Goal: Task Accomplishment & Management: Manage account settings

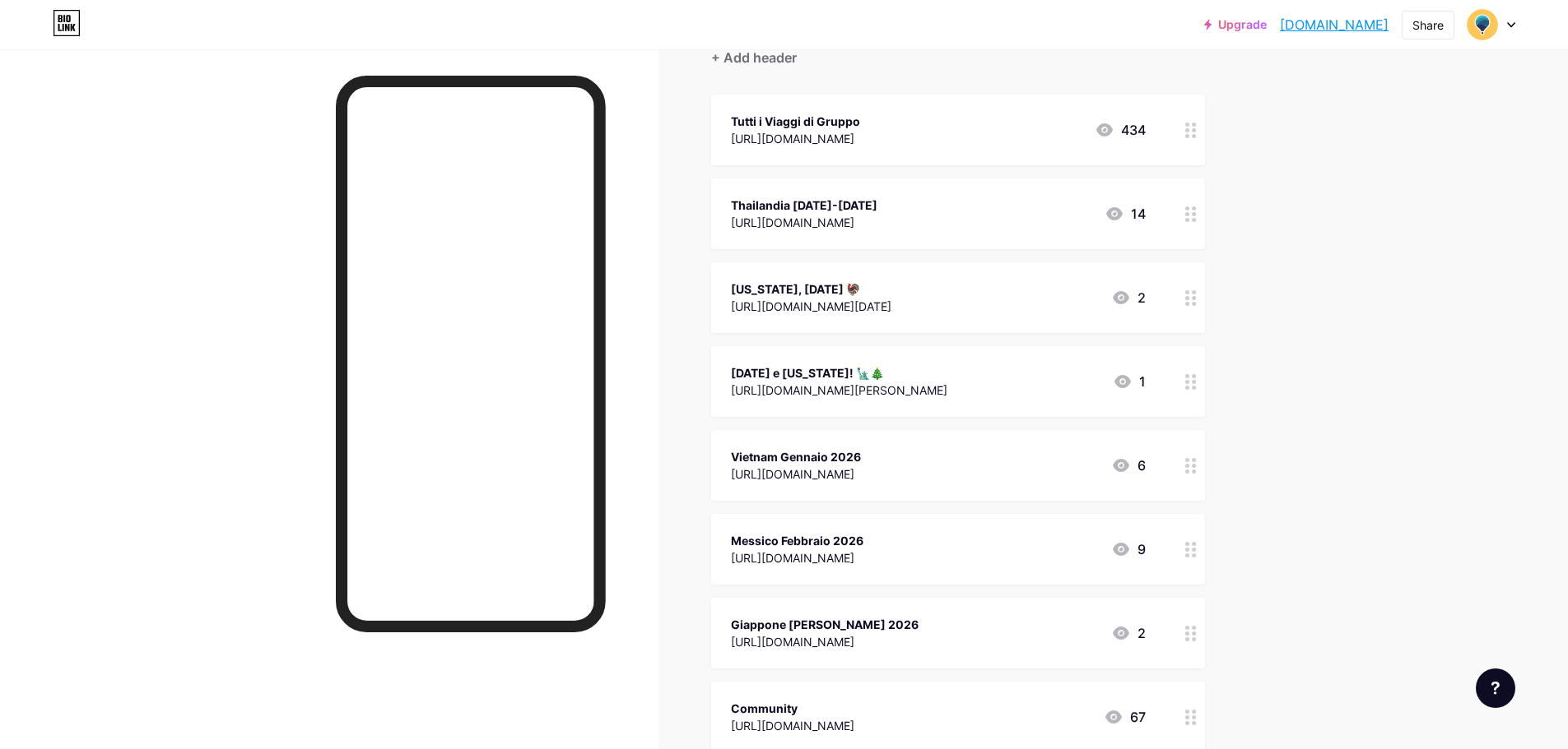
scroll to position [329, 0]
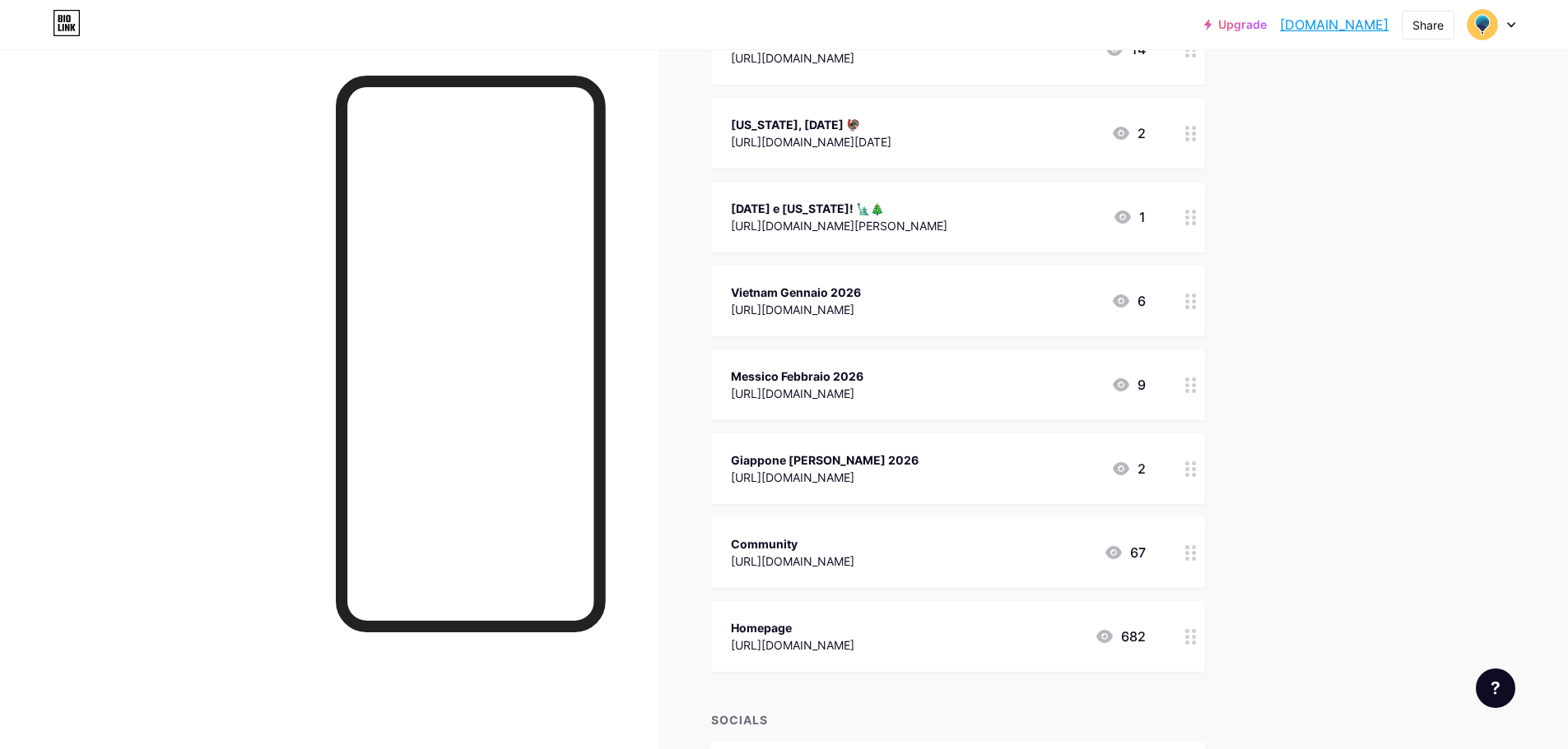
click at [995, 543] on div "Community [URL][DOMAIN_NAME] 67" at bounding box center [938, 553] width 415 height 38
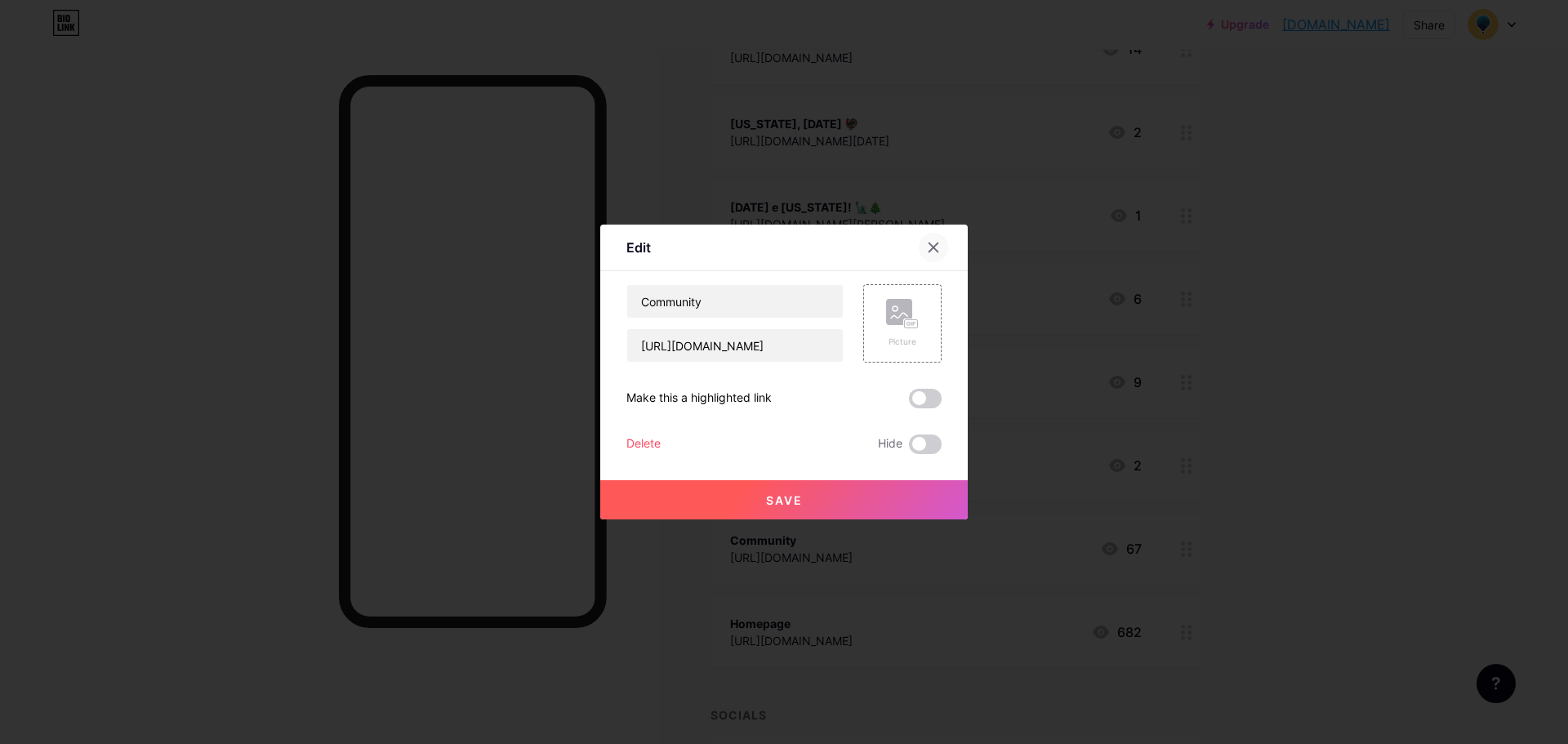
click at [929, 248] on icon at bounding box center [934, 248] width 9 height 9
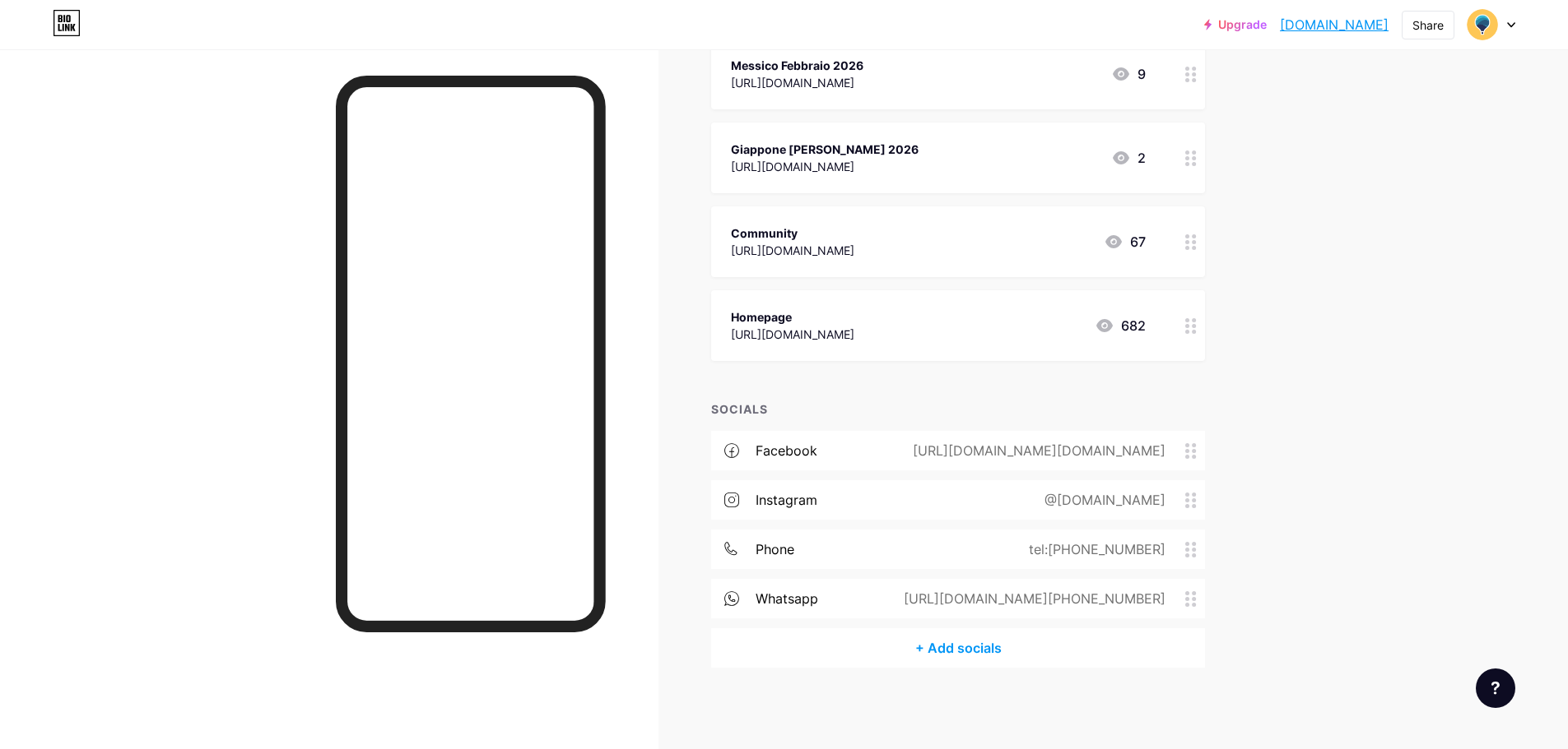
scroll to position [0, 0]
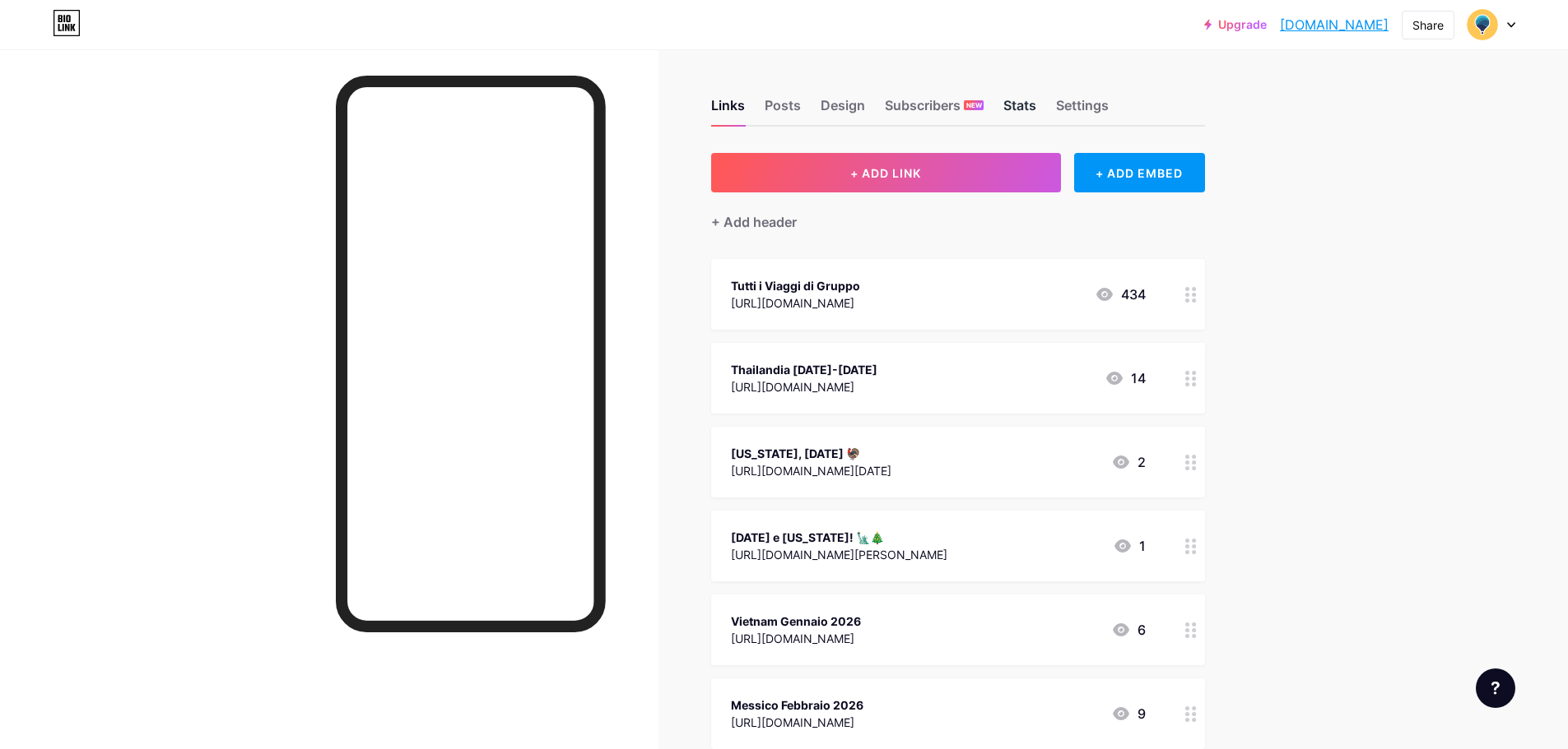
click at [1035, 102] on div "Stats" at bounding box center [1019, 109] width 33 height 30
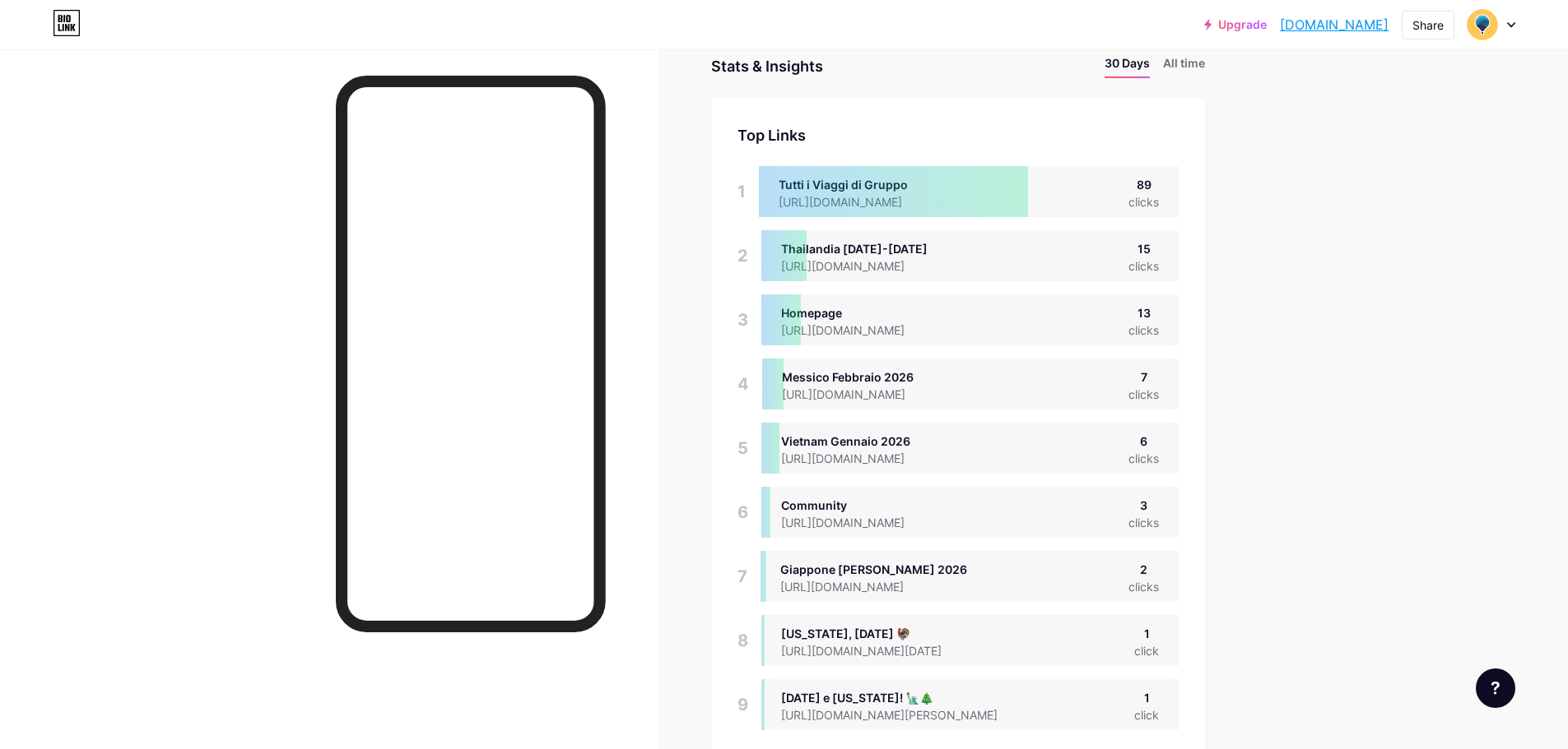
scroll to position [82, 0]
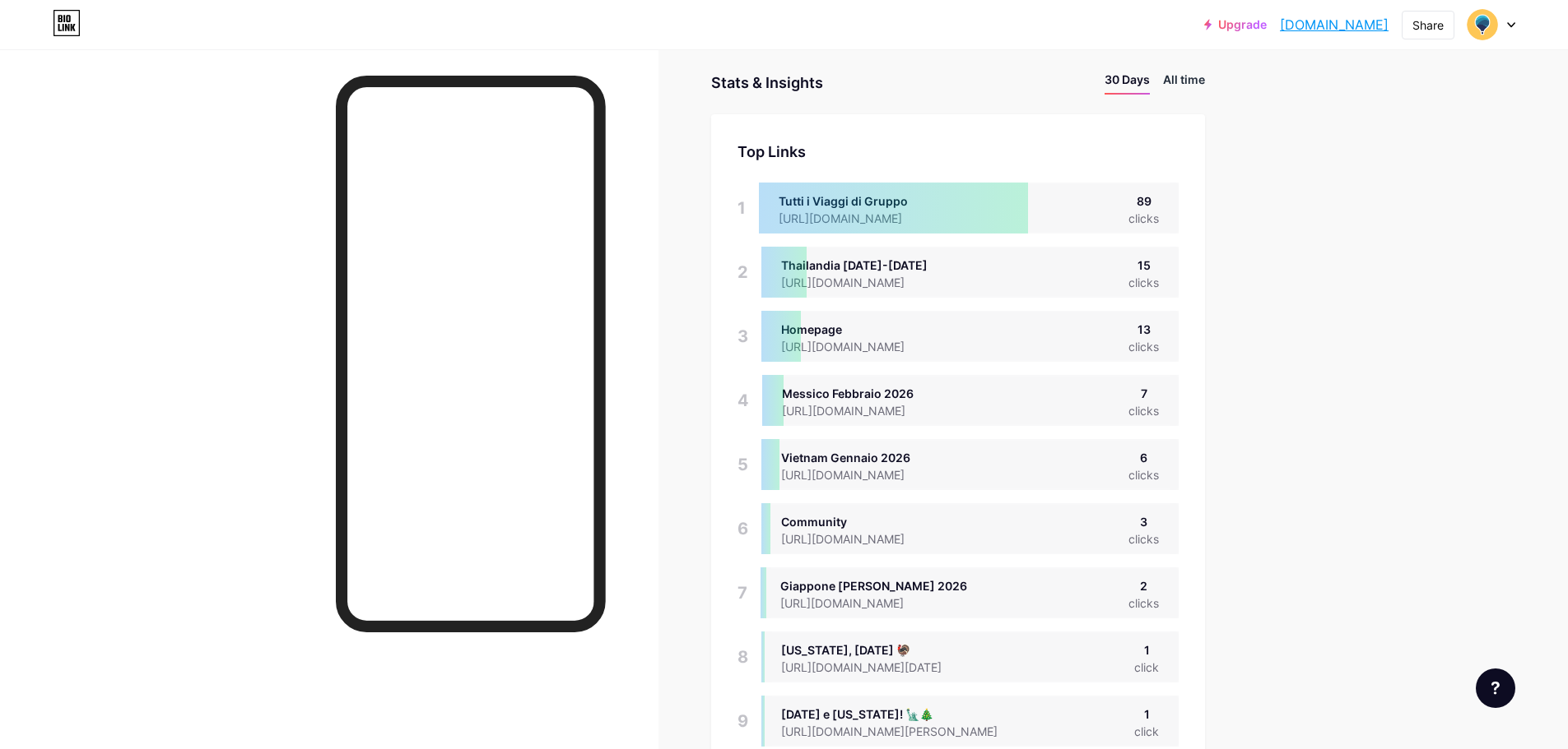
click at [1176, 88] on li "All time" at bounding box center [1183, 82] width 42 height 24
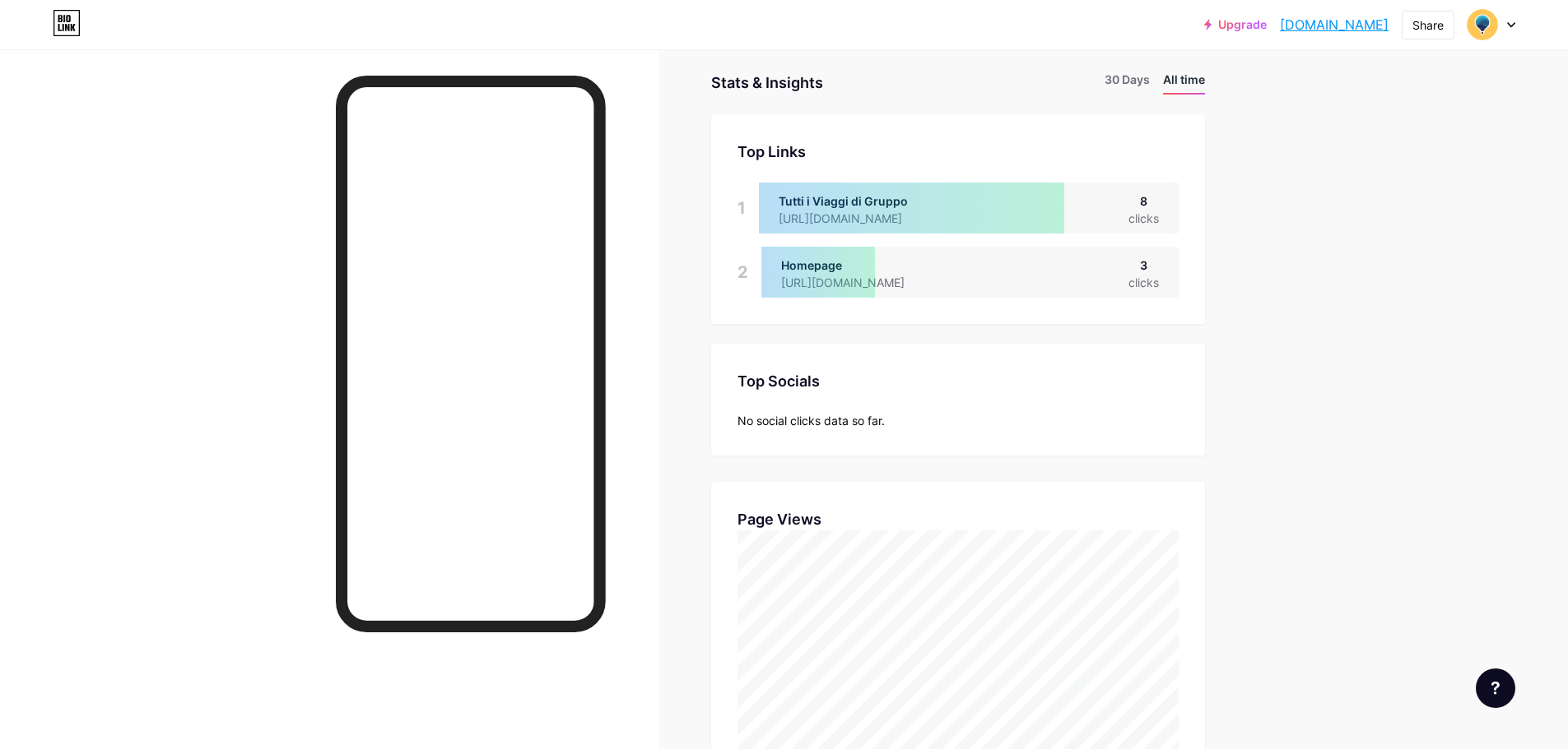
scroll to position [749, 1568]
click at [1130, 83] on li "30 Days" at bounding box center [1127, 82] width 45 height 24
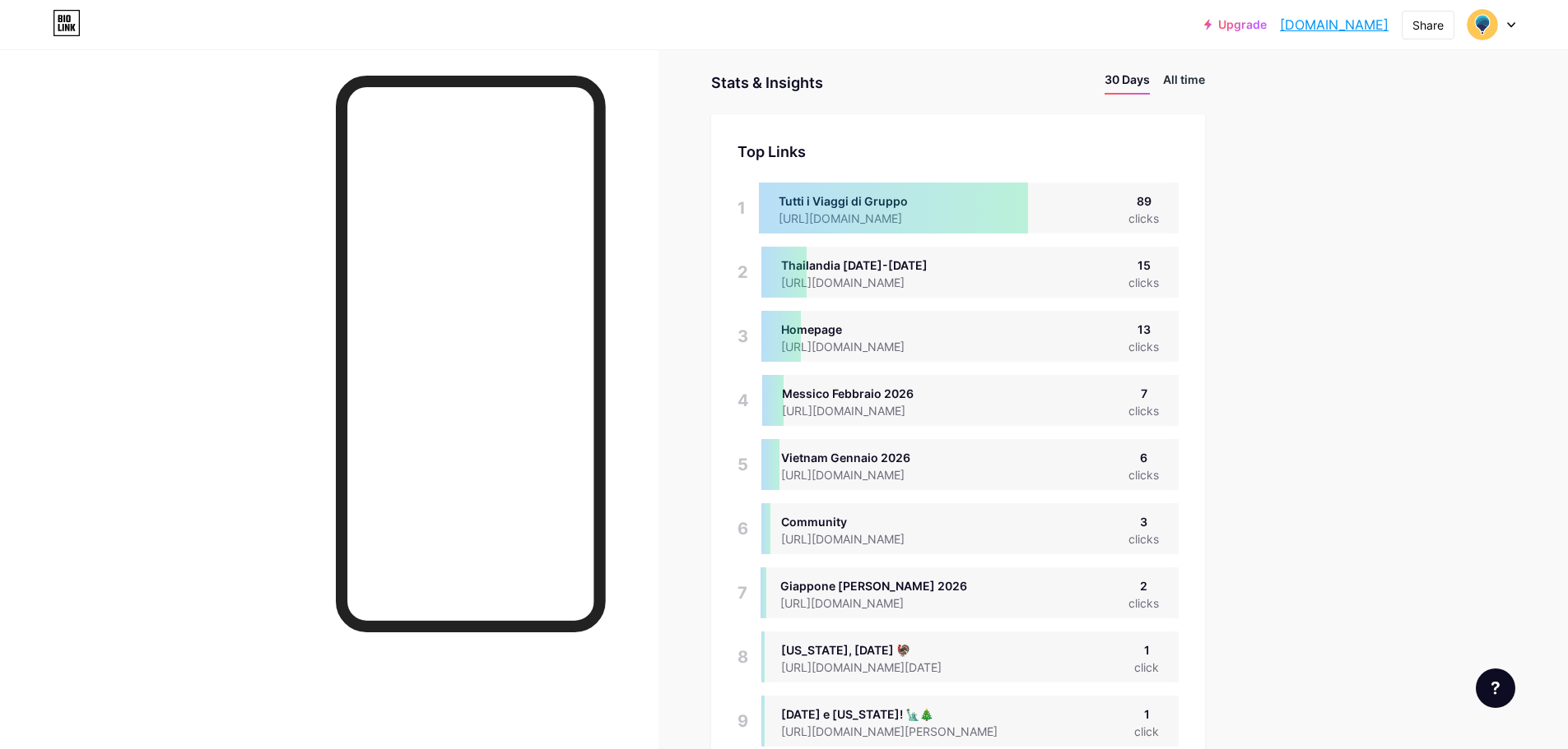
click at [1173, 87] on li "All time" at bounding box center [1183, 82] width 42 height 24
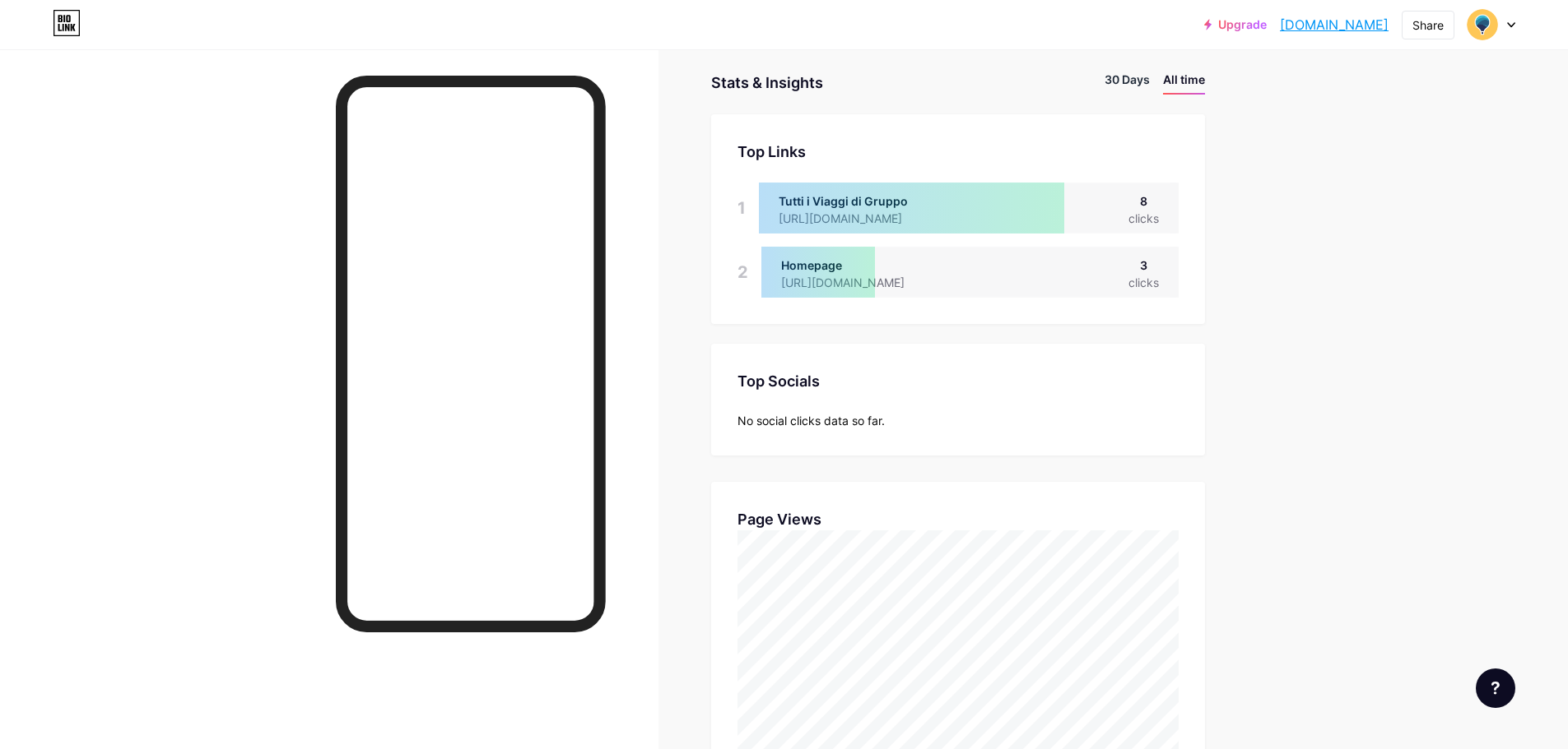
click at [1140, 73] on li "30 Days" at bounding box center [1127, 82] width 45 height 24
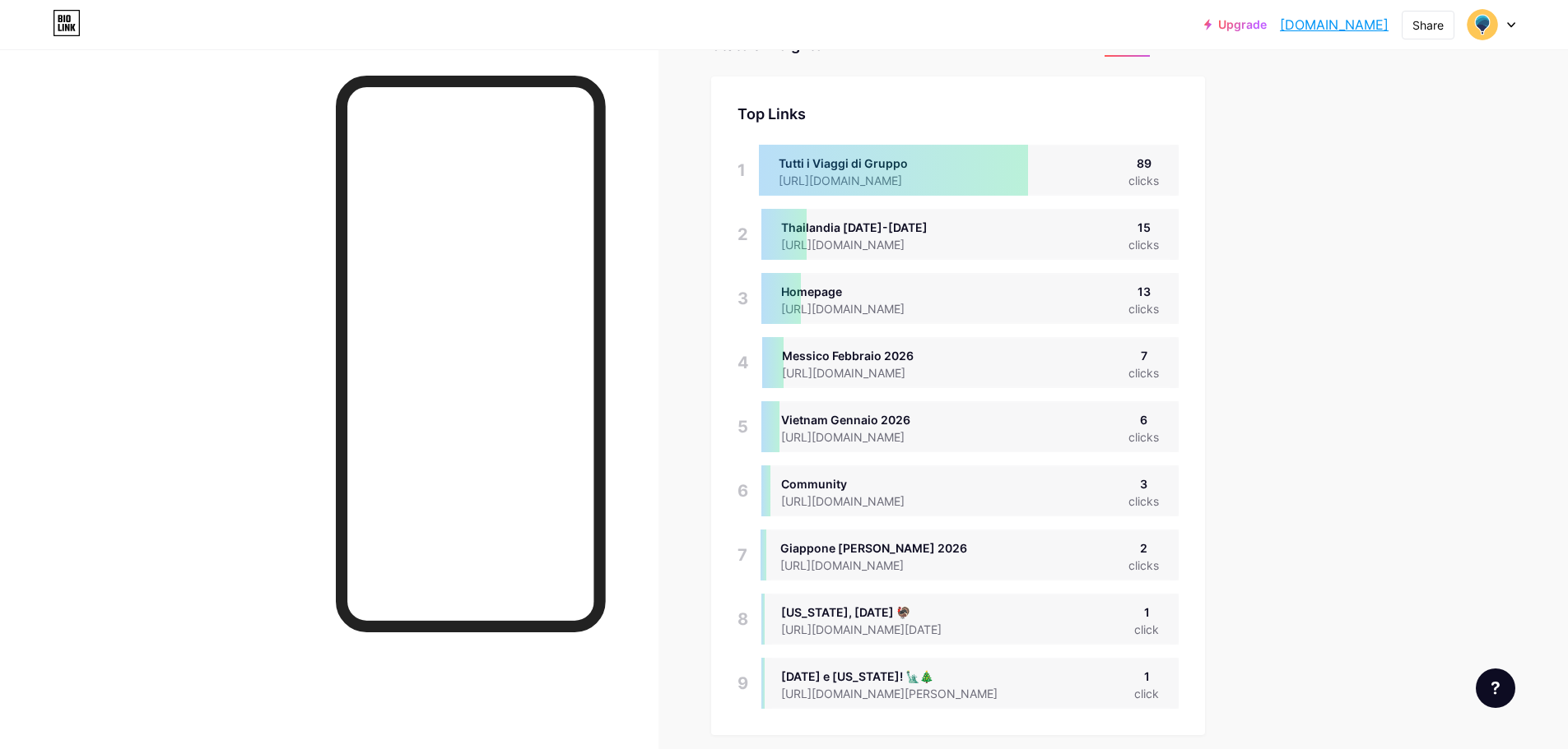
scroll to position [0, 0]
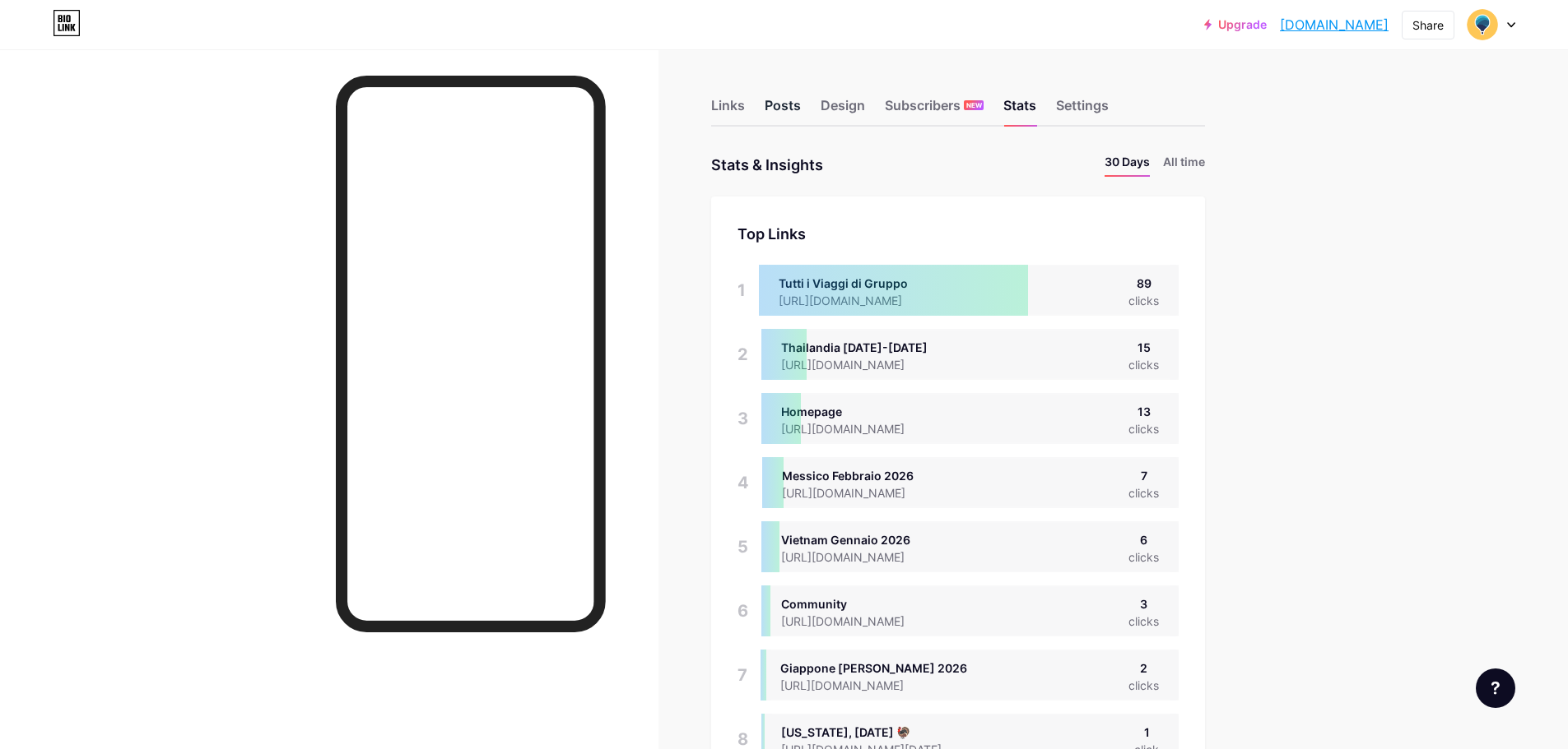
click at [777, 96] on div "Posts" at bounding box center [783, 109] width 36 height 30
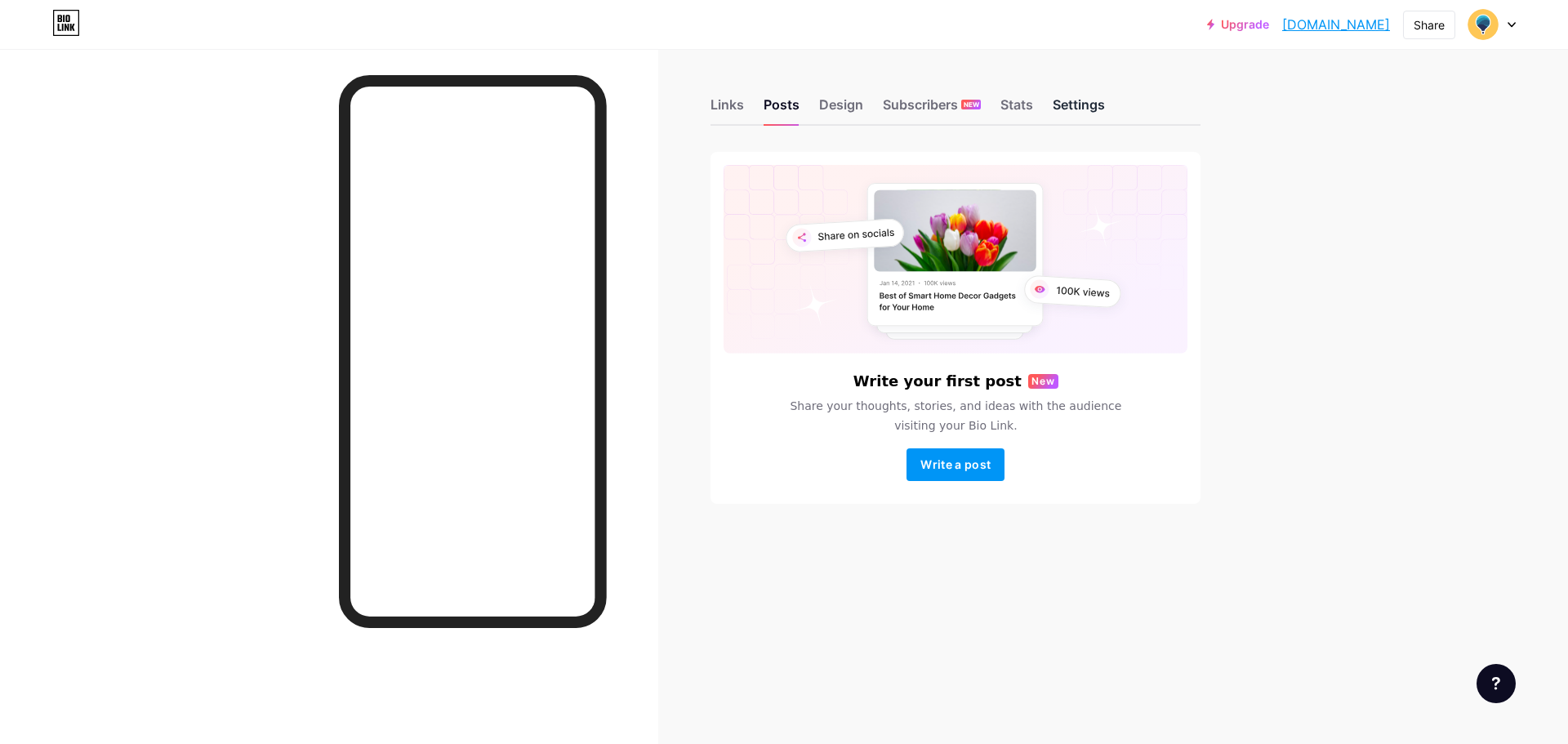
click at [1098, 109] on div "Settings" at bounding box center [1078, 109] width 52 height 29
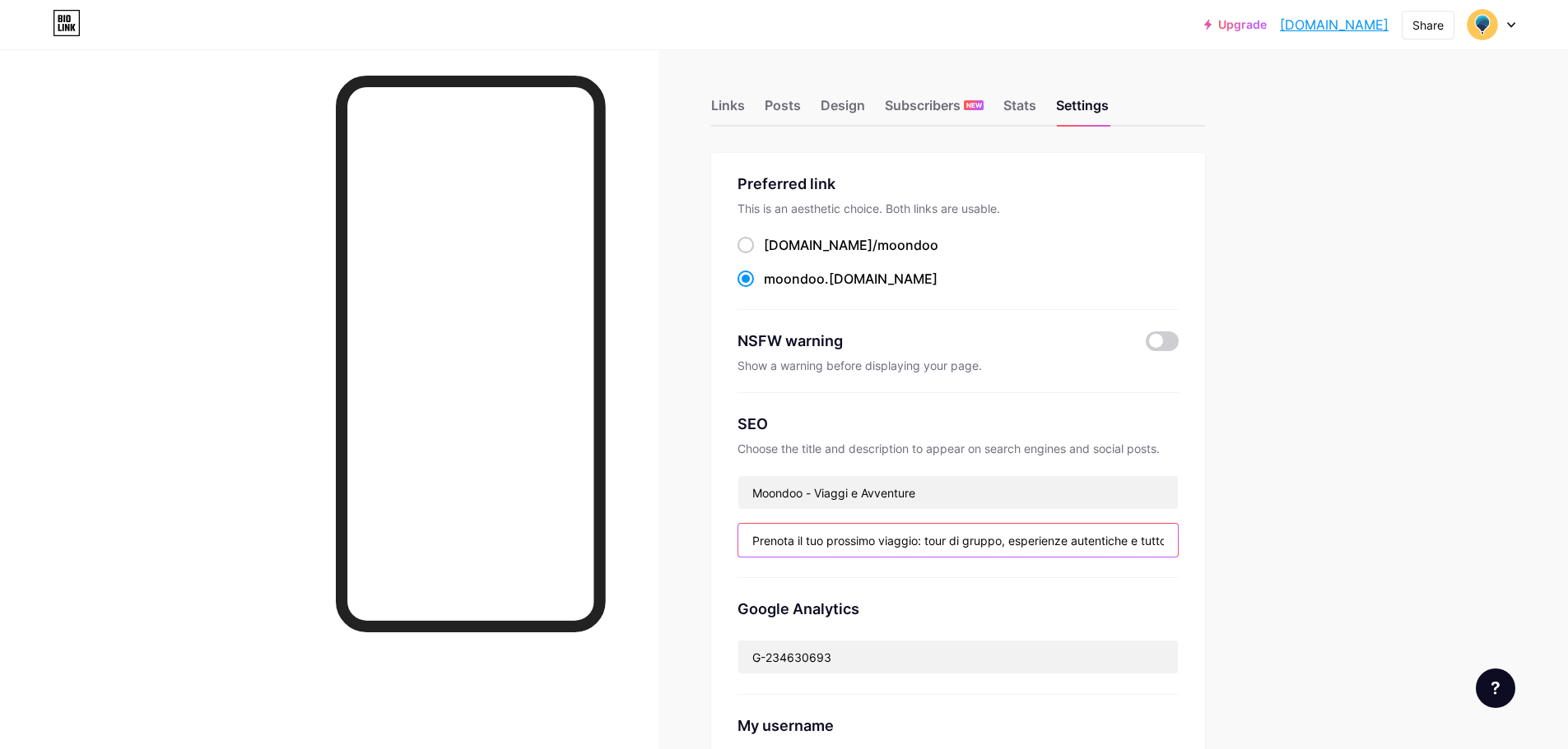
click at [824, 538] on input "Prenota il tuo prossimo viaggio: tour di gruppo, esperienze autentiche e tutto …" at bounding box center [958, 540] width 439 height 33
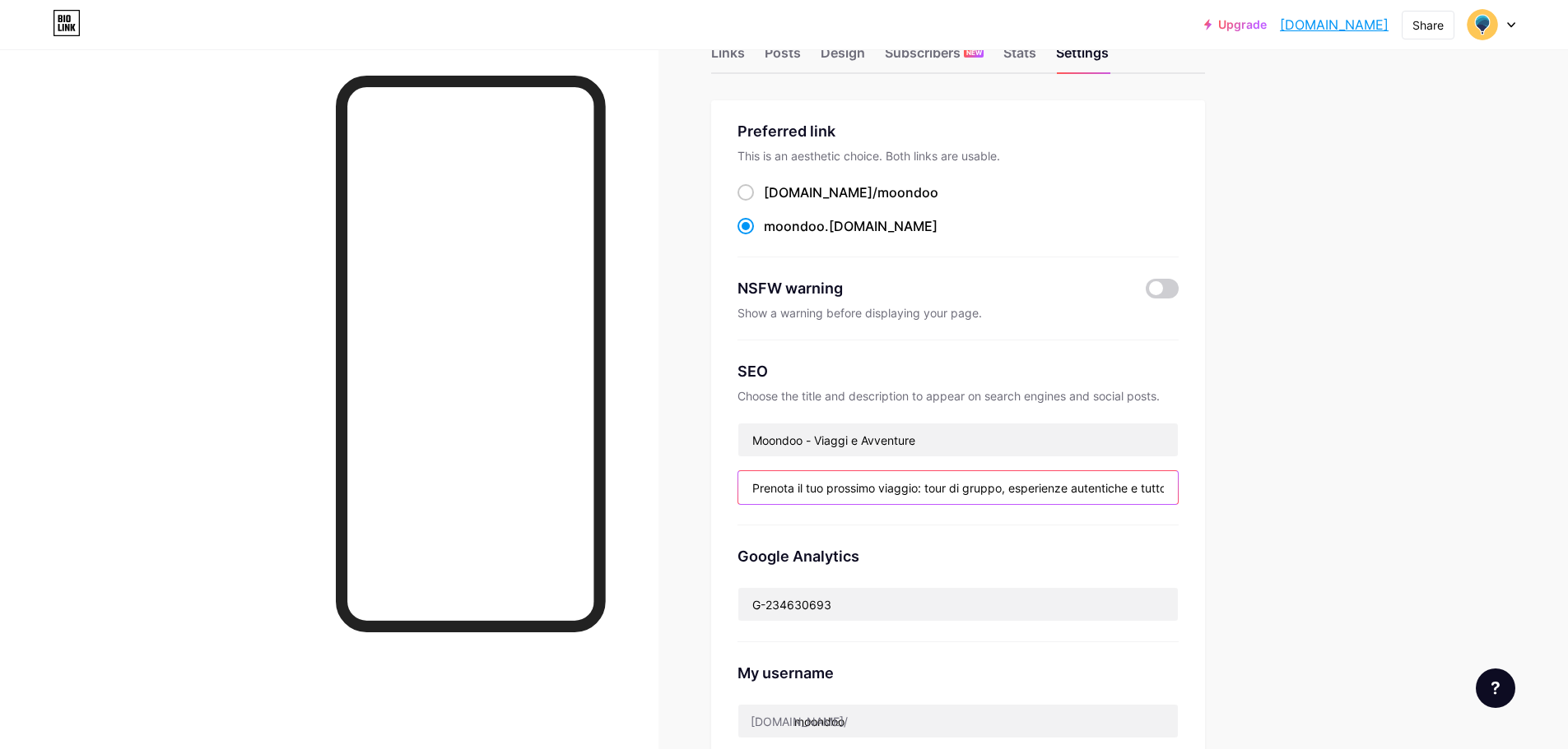
scroll to position [82, 0]
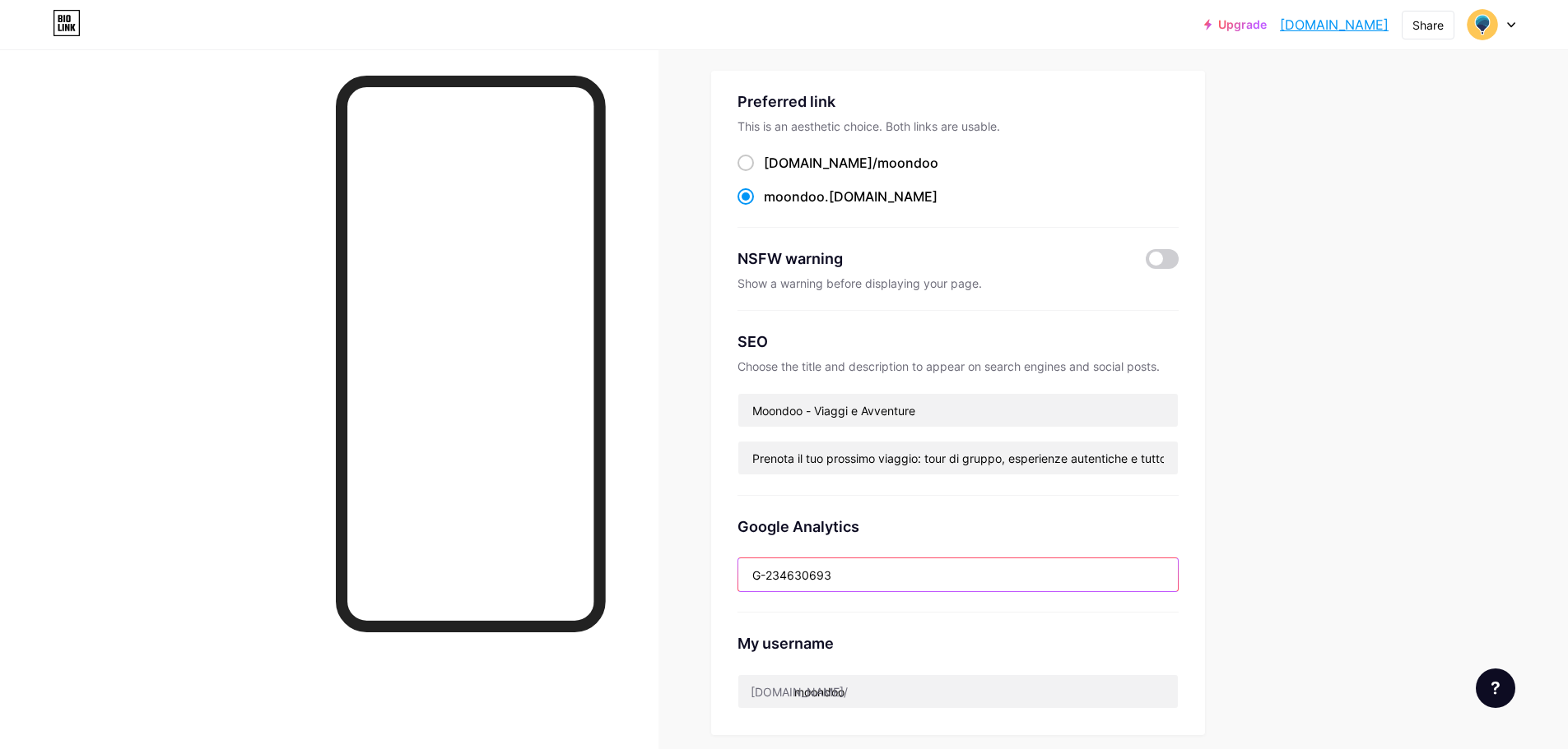
click at [824, 565] on input "G-234630693" at bounding box center [958, 574] width 439 height 33
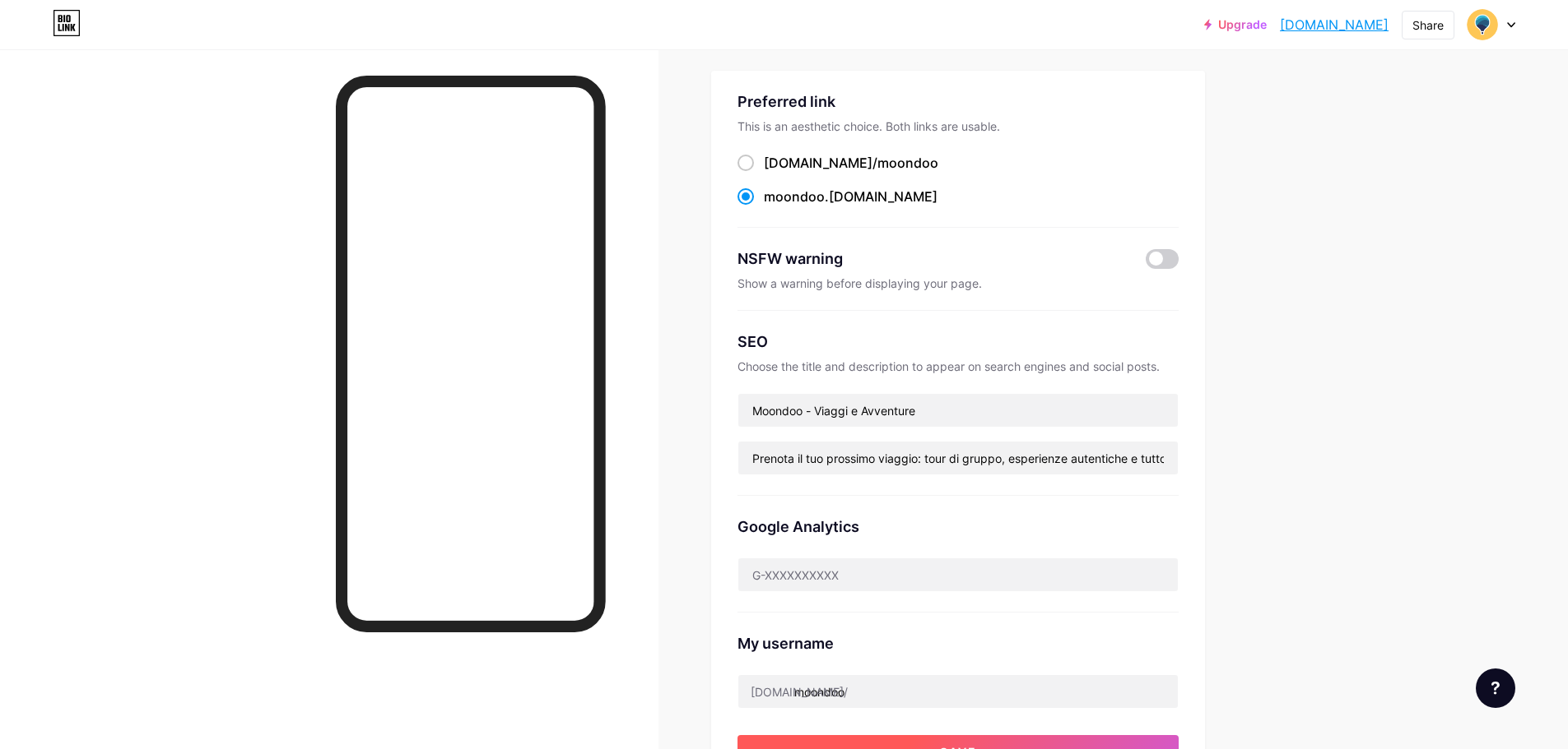
click at [975, 739] on button "Save" at bounding box center [958, 752] width 441 height 33
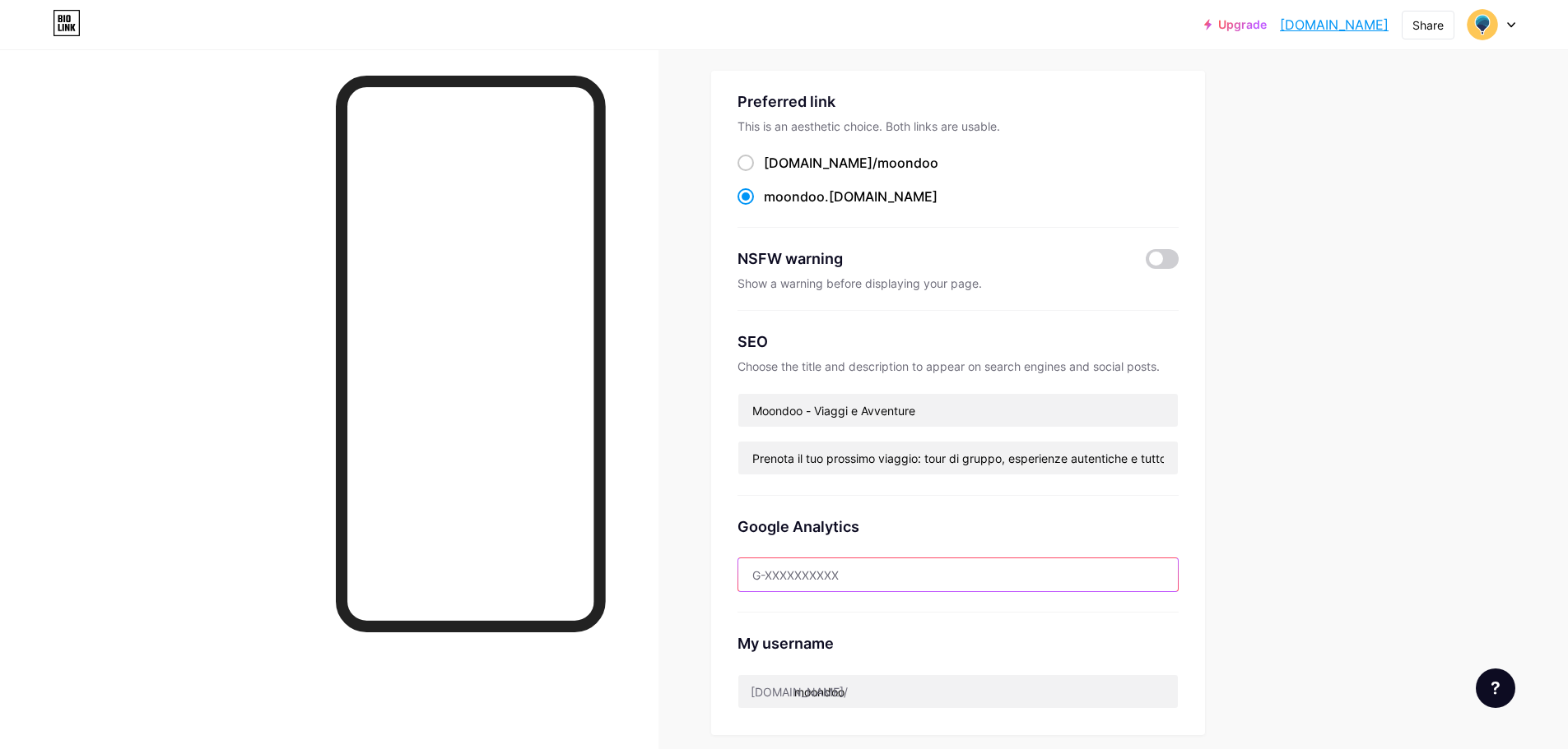
click at [817, 564] on input "text" at bounding box center [958, 574] width 439 height 33
paste input "G-MQ320R06E4"
type input "G-MQ320R06E4"
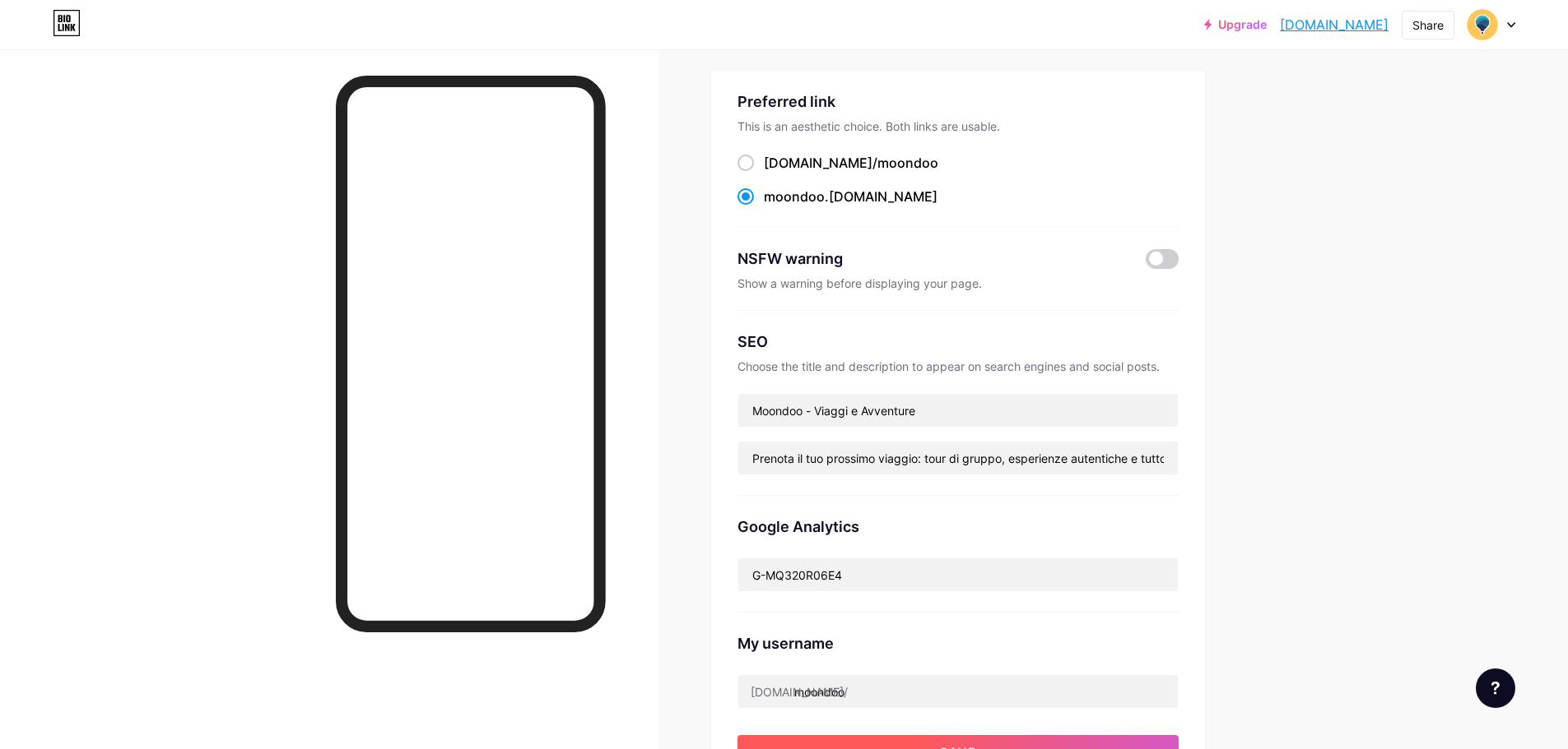
click at [1029, 736] on button "Save" at bounding box center [958, 752] width 441 height 33
